Goal: Task Accomplishment & Management: Complete application form

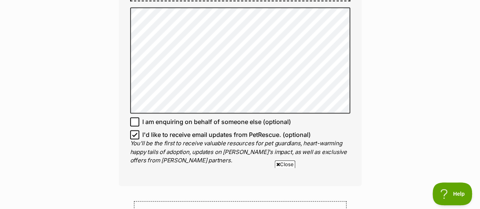
scroll to position [570, 0]
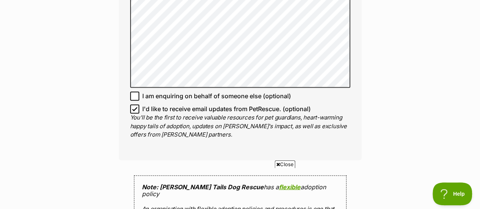
click at [133, 106] on icon at bounding box center [134, 108] width 5 height 5
click at [133, 104] on input "I'd like to receive email updates from PetRescue. (optional)" at bounding box center [134, 108] width 9 height 9
checkbox input "false"
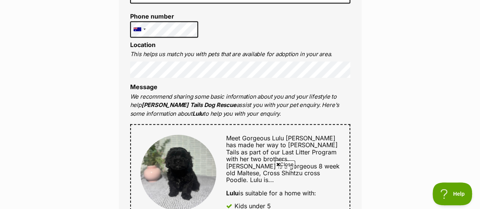
scroll to position [266, 0]
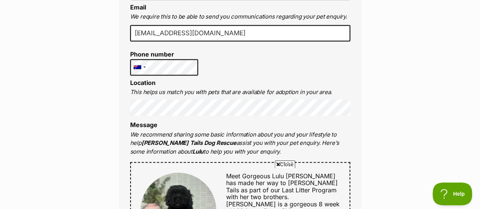
click at [127, 93] on div "Full name [PERSON_NAME] Email We require this to be able to send you communicat…" at bounding box center [240, 213] width 243 height 504
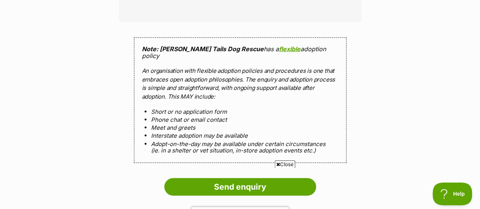
scroll to position [720, 0]
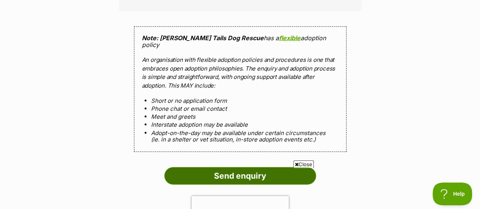
click at [240, 167] on input "Send enquiry" at bounding box center [240, 175] width 152 height 17
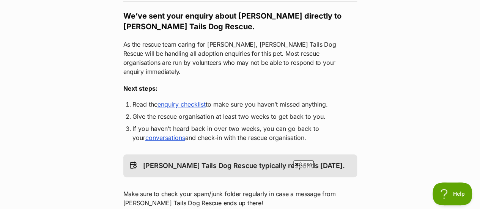
scroll to position [114, 0]
